Goal: Transaction & Acquisition: Purchase product/service

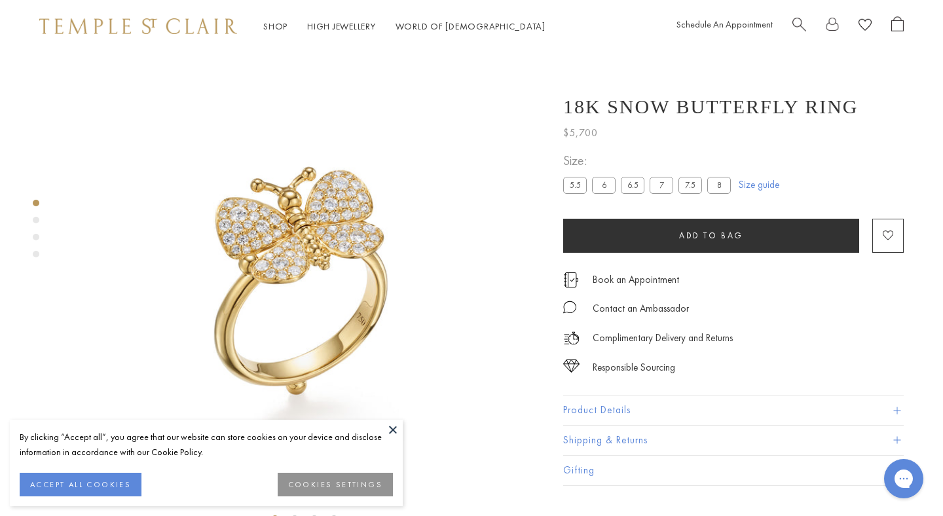
scroll to position [52, 0]
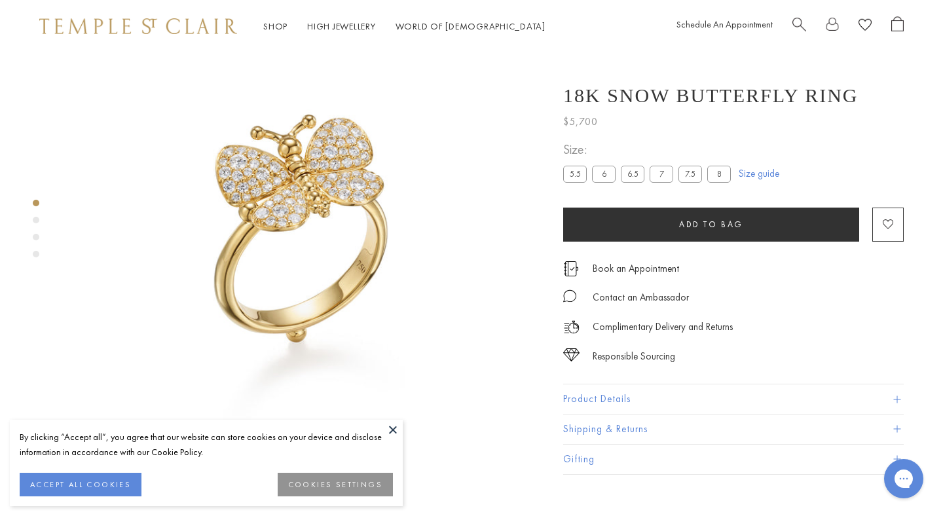
click at [402, 221] on img at bounding box center [304, 237] width 478 height 475
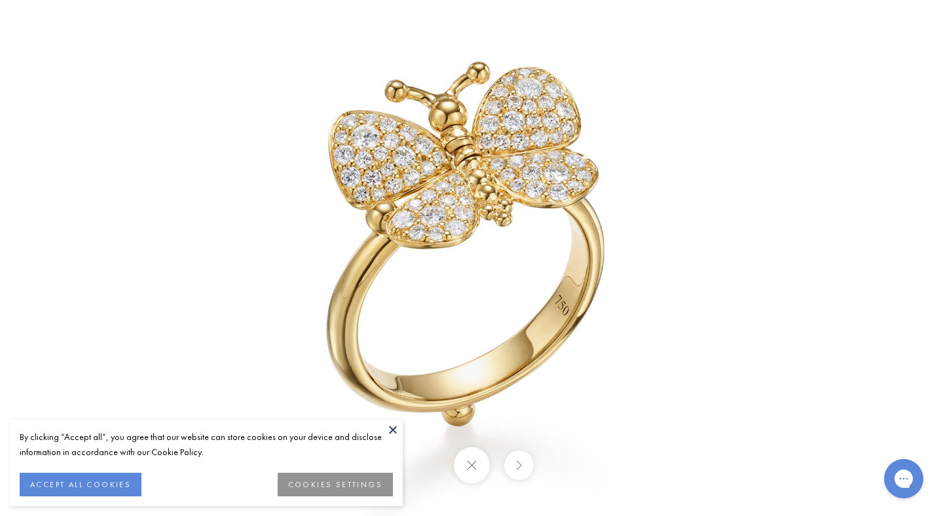
click at [402, 221] on img at bounding box center [471, 258] width 766 height 760
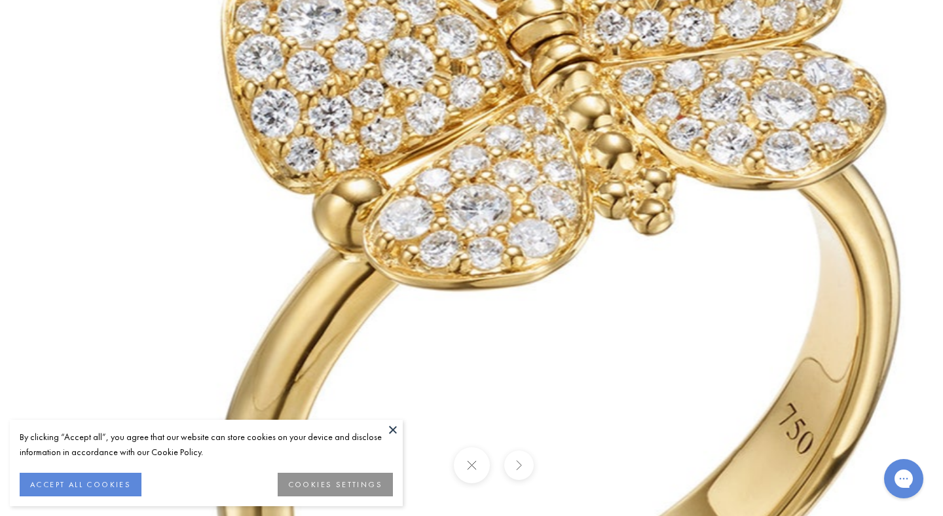
click at [467, 210] on img at bounding box center [573, 314] width 1886 height 1872
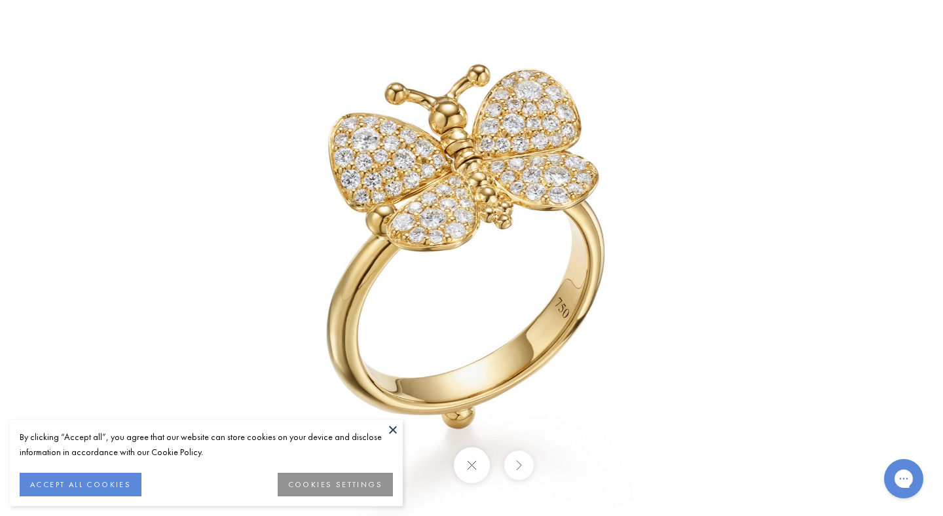
click at [475, 470] on button at bounding box center [471, 465] width 36 height 36
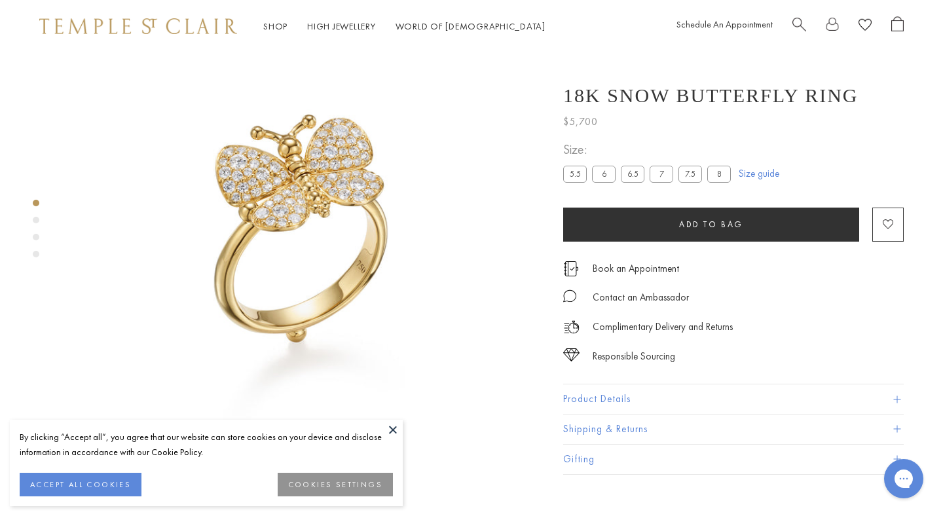
click at [627, 183] on label "6.5" at bounding box center [633, 174] width 24 height 16
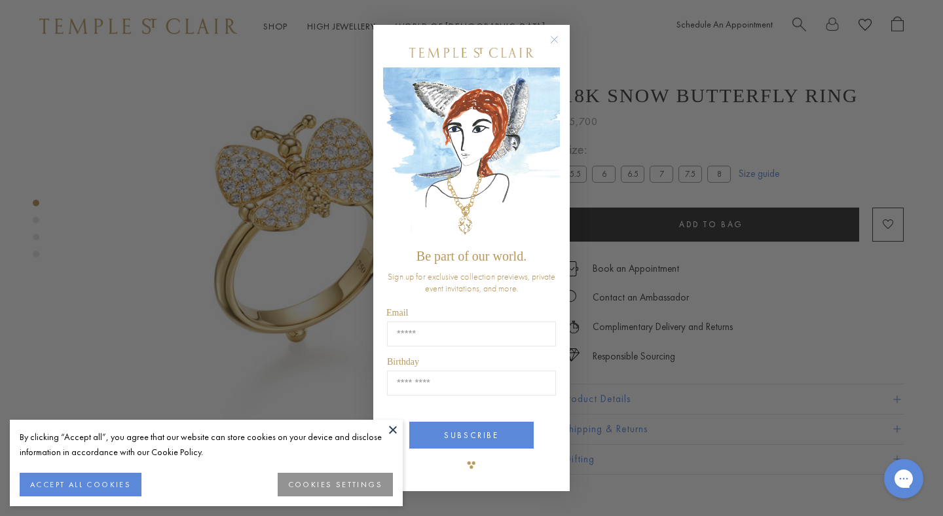
click at [552, 41] on circle "Close dialog" at bounding box center [555, 40] width 16 height 16
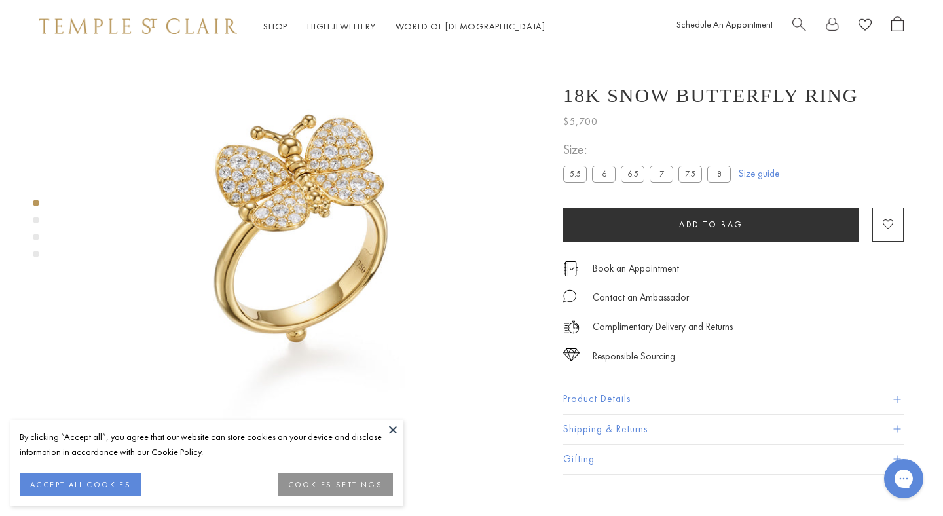
click at [562, 411] on div at bounding box center [291, 237] width 583 height 475
click at [591, 415] on button "Product Details" at bounding box center [733, 399] width 341 height 29
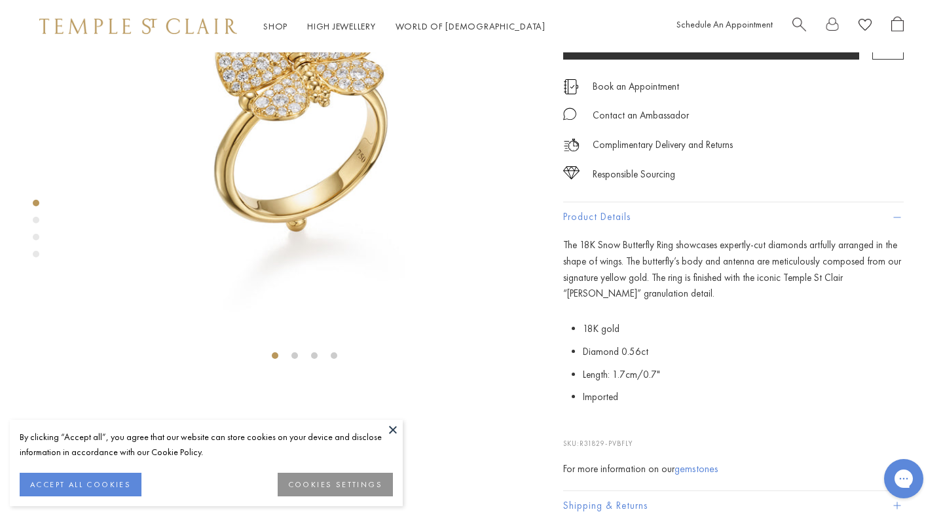
scroll to position [172, 0]
